Goal: Register for event/course

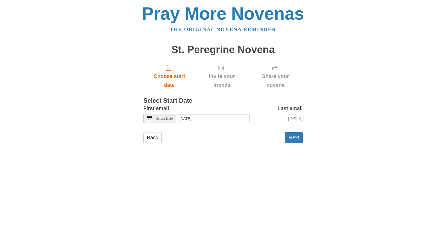
click at [150, 120] on icon at bounding box center [149, 118] width 5 height 5
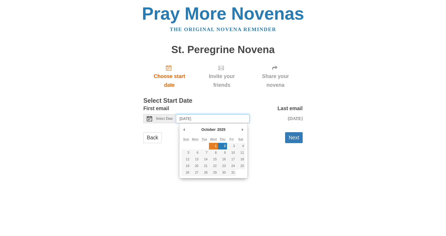
type input "Wednesday, October 1st"
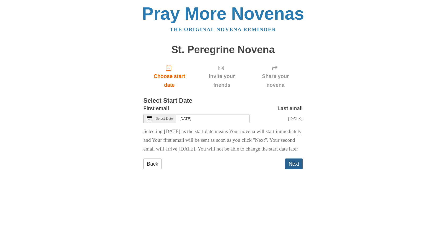
click at [292, 169] on button "Next" at bounding box center [294, 163] width 18 height 11
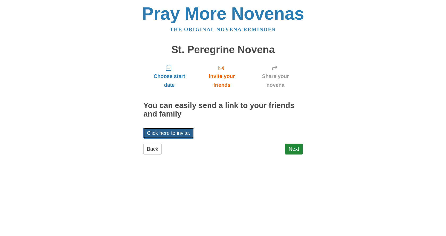
click at [165, 133] on link "Click here to invite." at bounding box center [168, 133] width 50 height 11
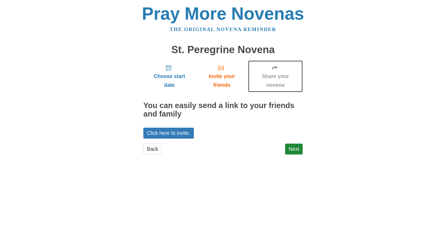
click at [278, 75] on span "Share your novena" at bounding box center [275, 81] width 44 height 18
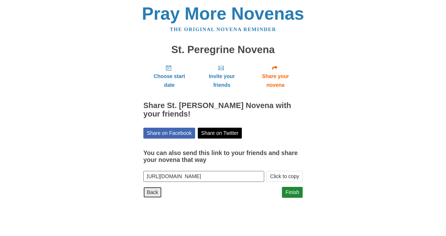
click at [151, 194] on link "Back" at bounding box center [152, 192] width 18 height 11
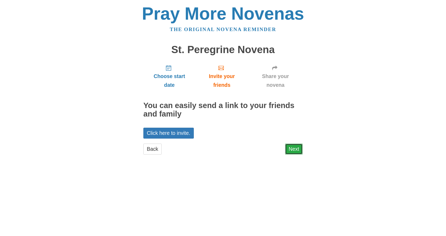
click at [294, 152] on link "Next" at bounding box center [294, 149] width 18 height 11
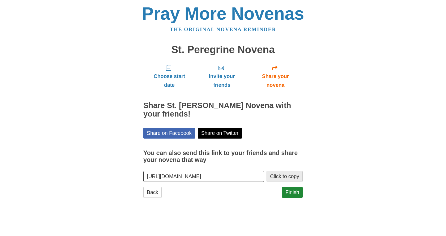
click at [283, 177] on button "Click to copy" at bounding box center [285, 176] width 36 height 11
